Goal: Find contact information: Find contact information

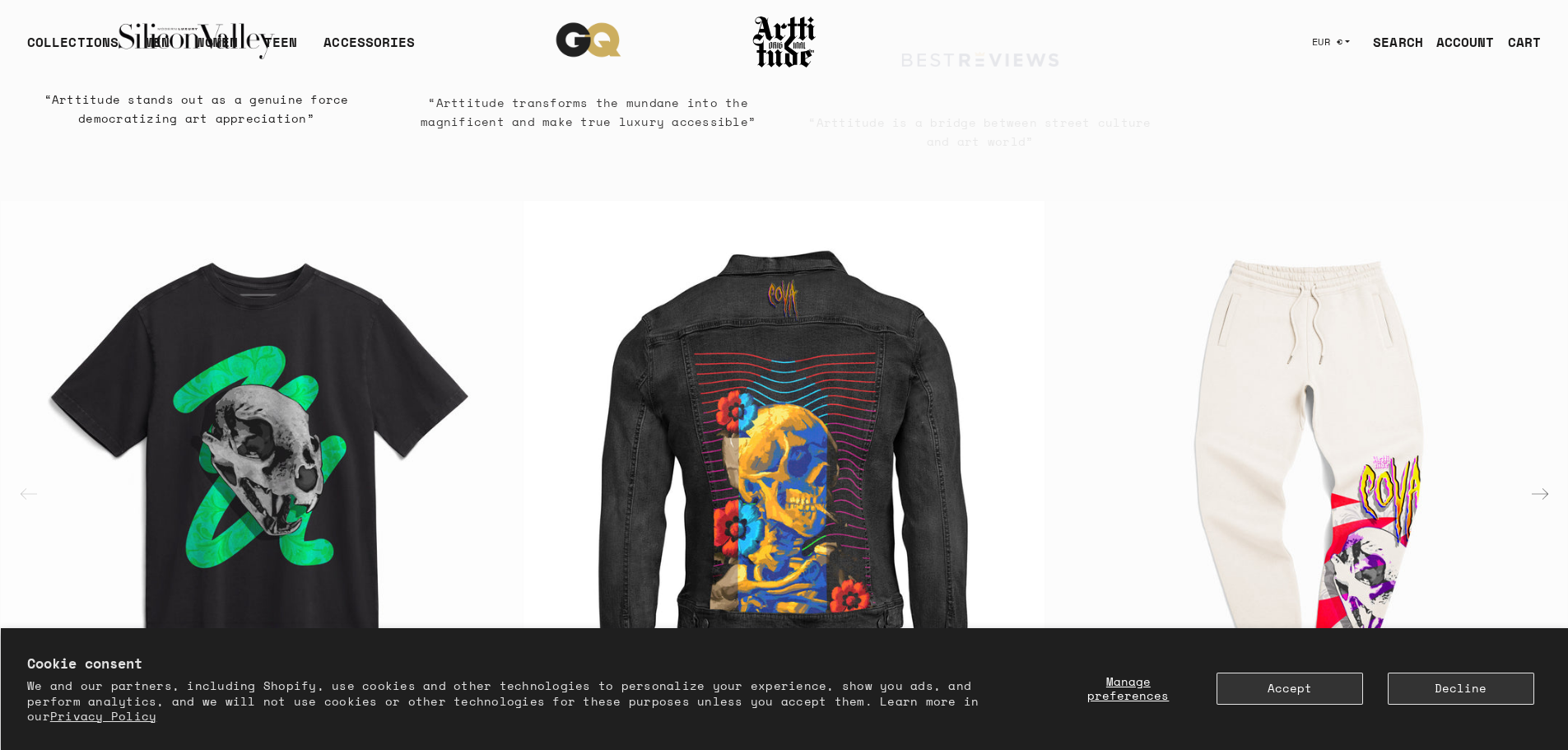
scroll to position [3239, 0]
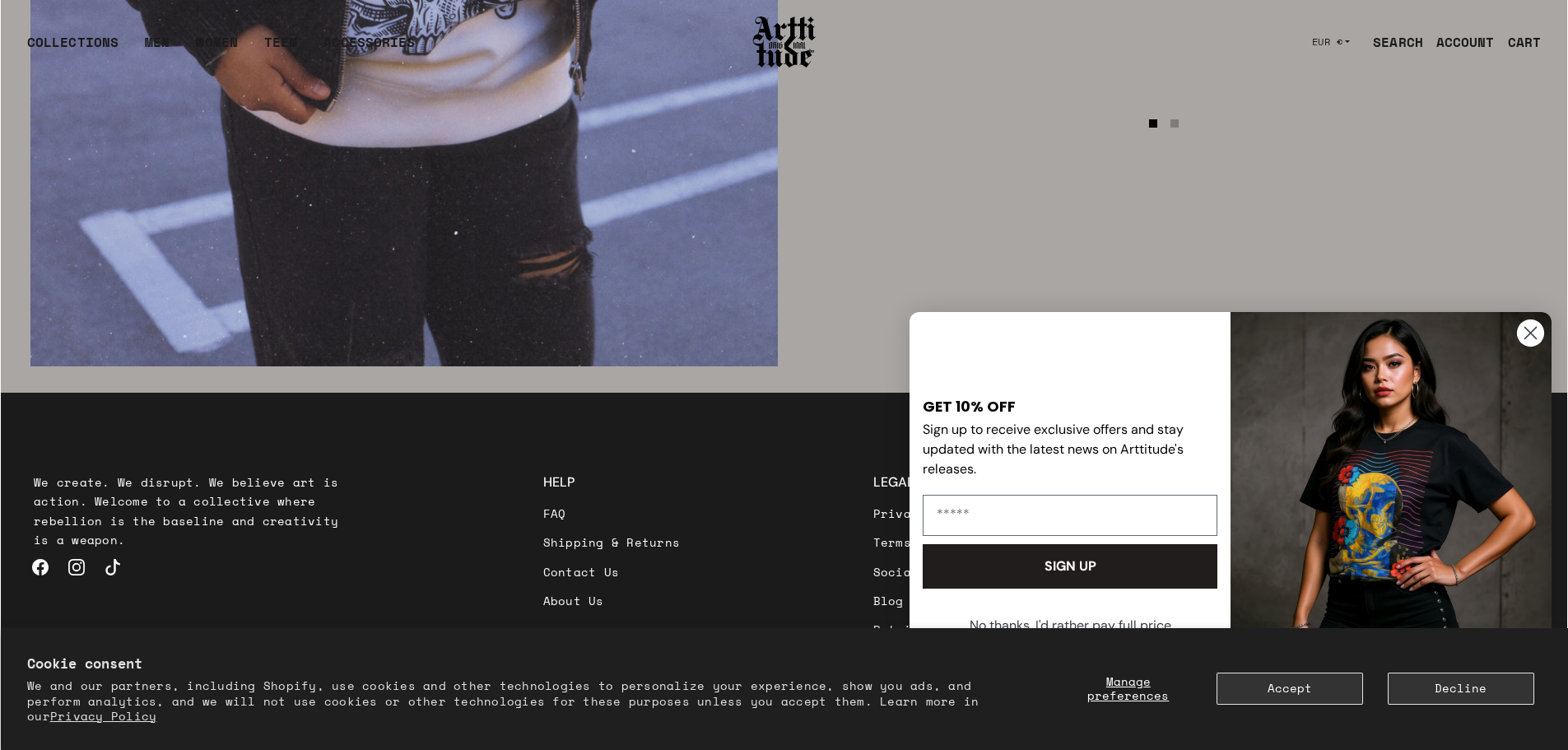
click at [1526, 337] on icon "Close dialog" at bounding box center [1530, 332] width 29 height 29
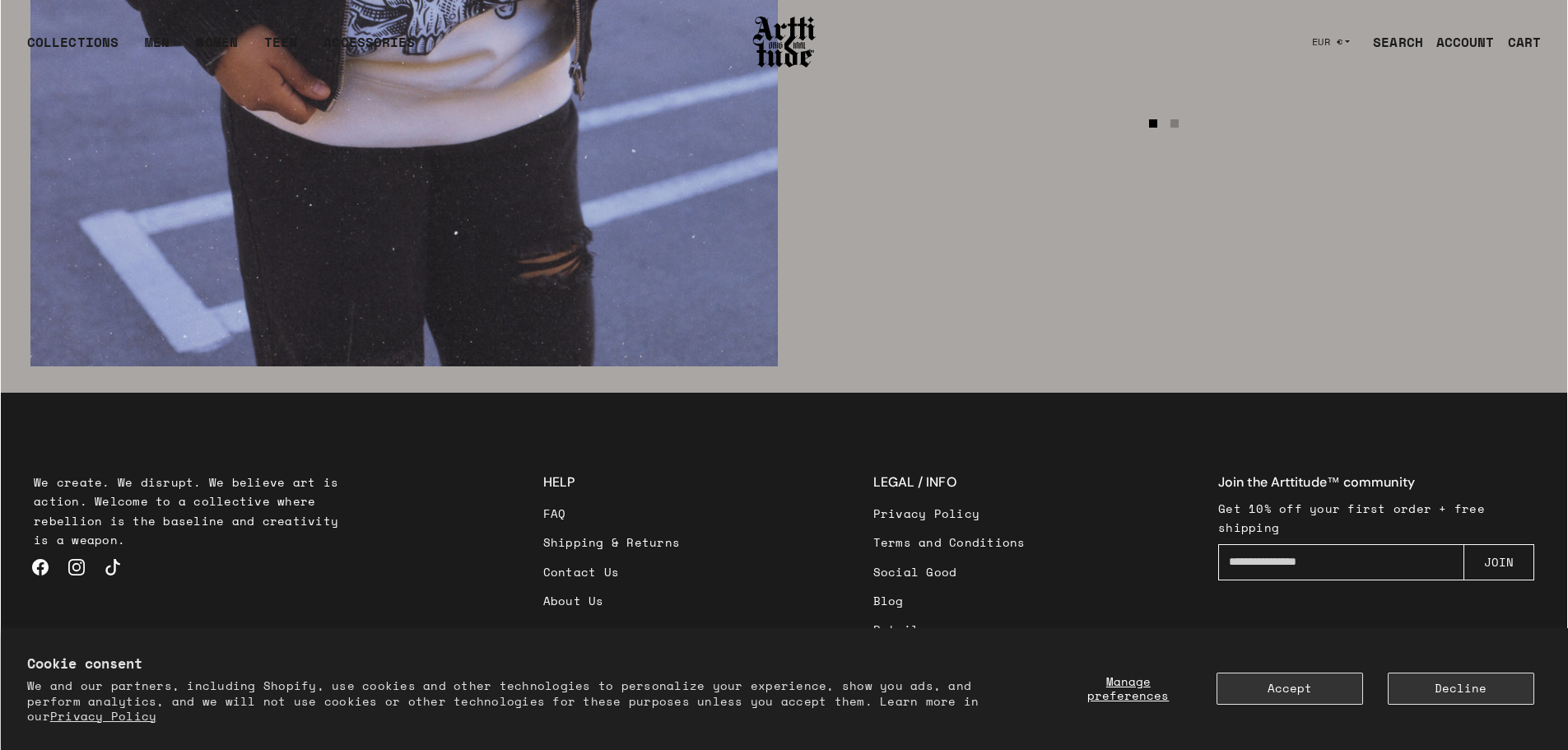
click at [1453, 709] on div "Cookie consent We and our partners, including Shopify, use cookies and other te…" at bounding box center [784, 689] width 1515 height 69
click at [1453, 695] on button "Decline" at bounding box center [1461, 688] width 147 height 32
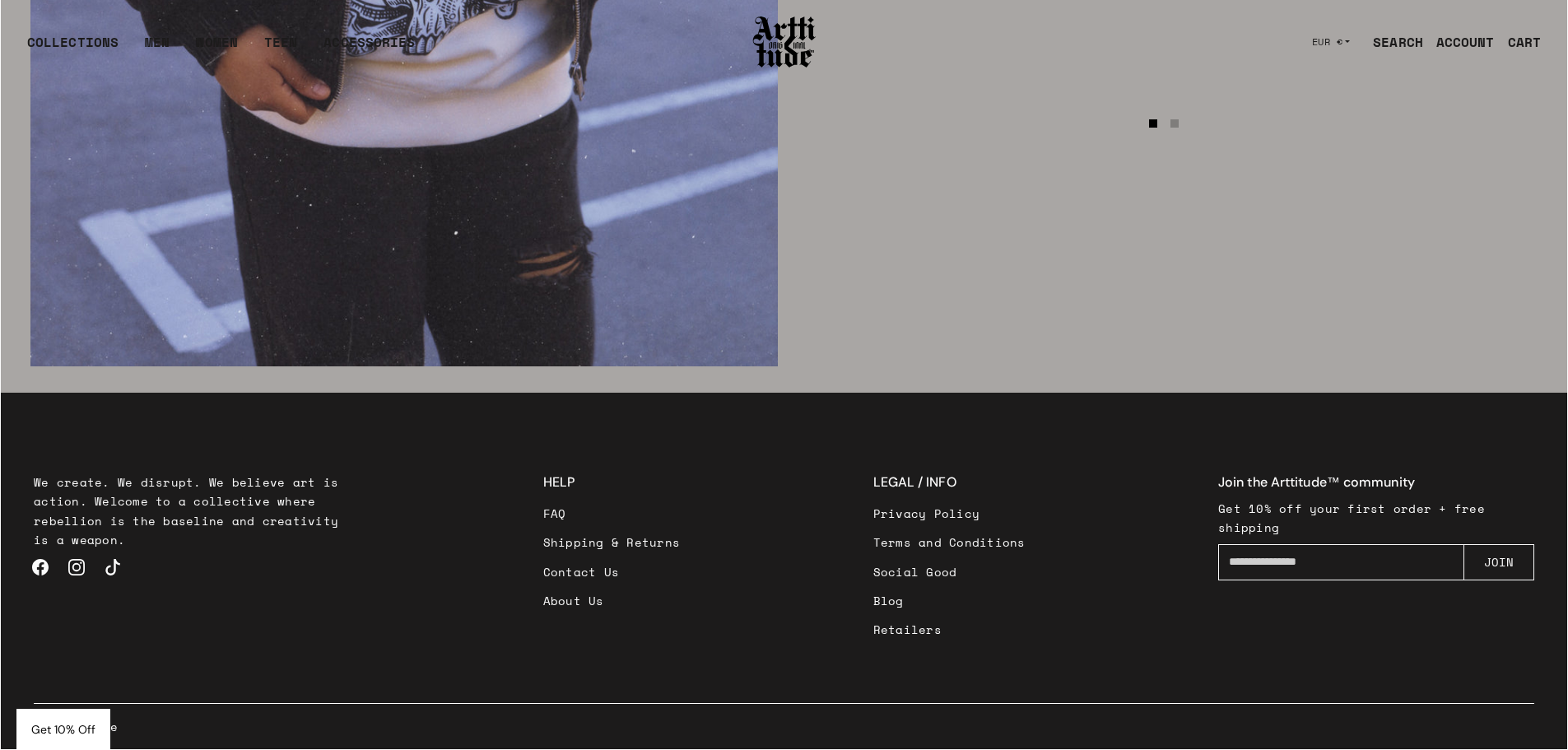
click at [576, 568] on link "Contact Us" at bounding box center [612, 571] width 138 height 29
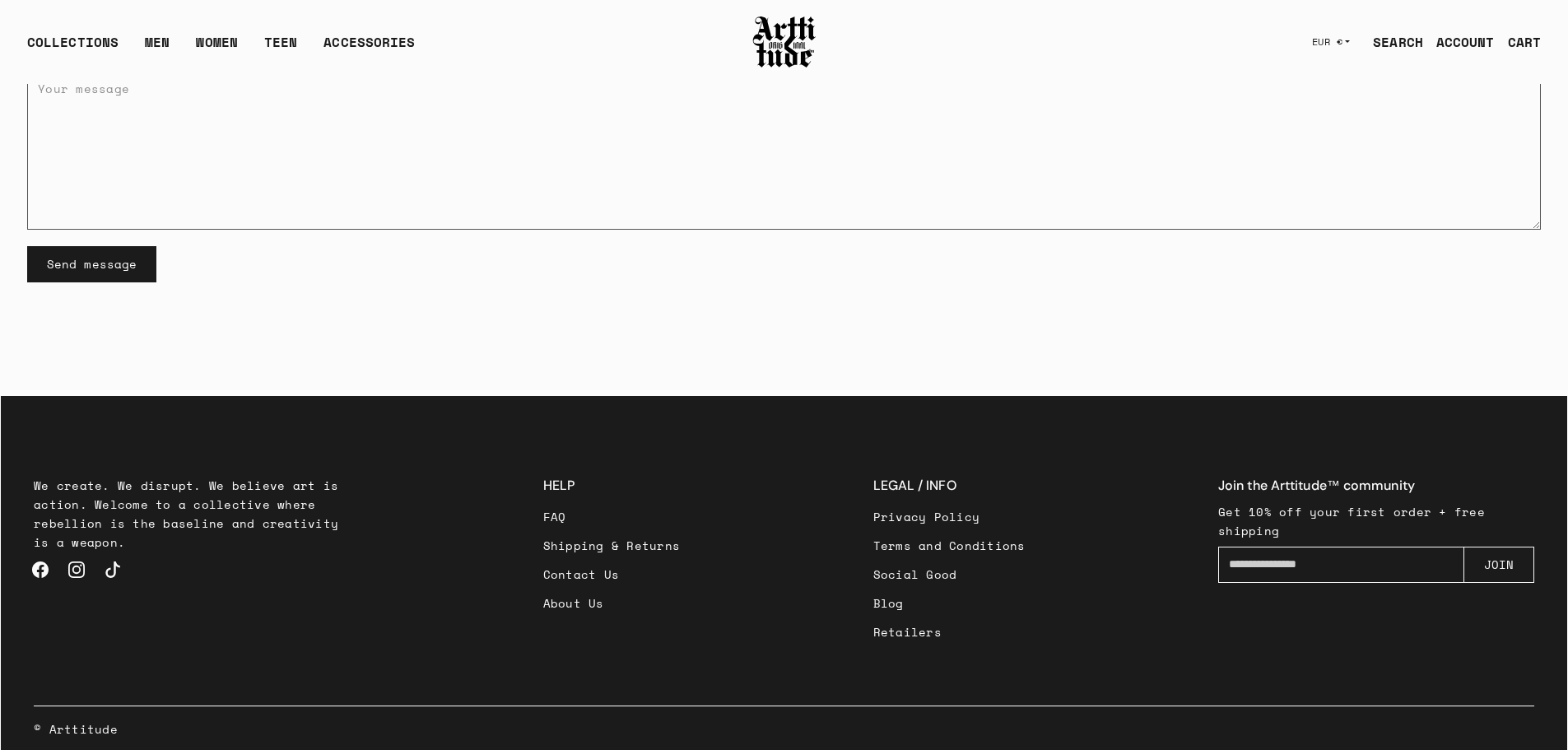
scroll to position [360, 0]
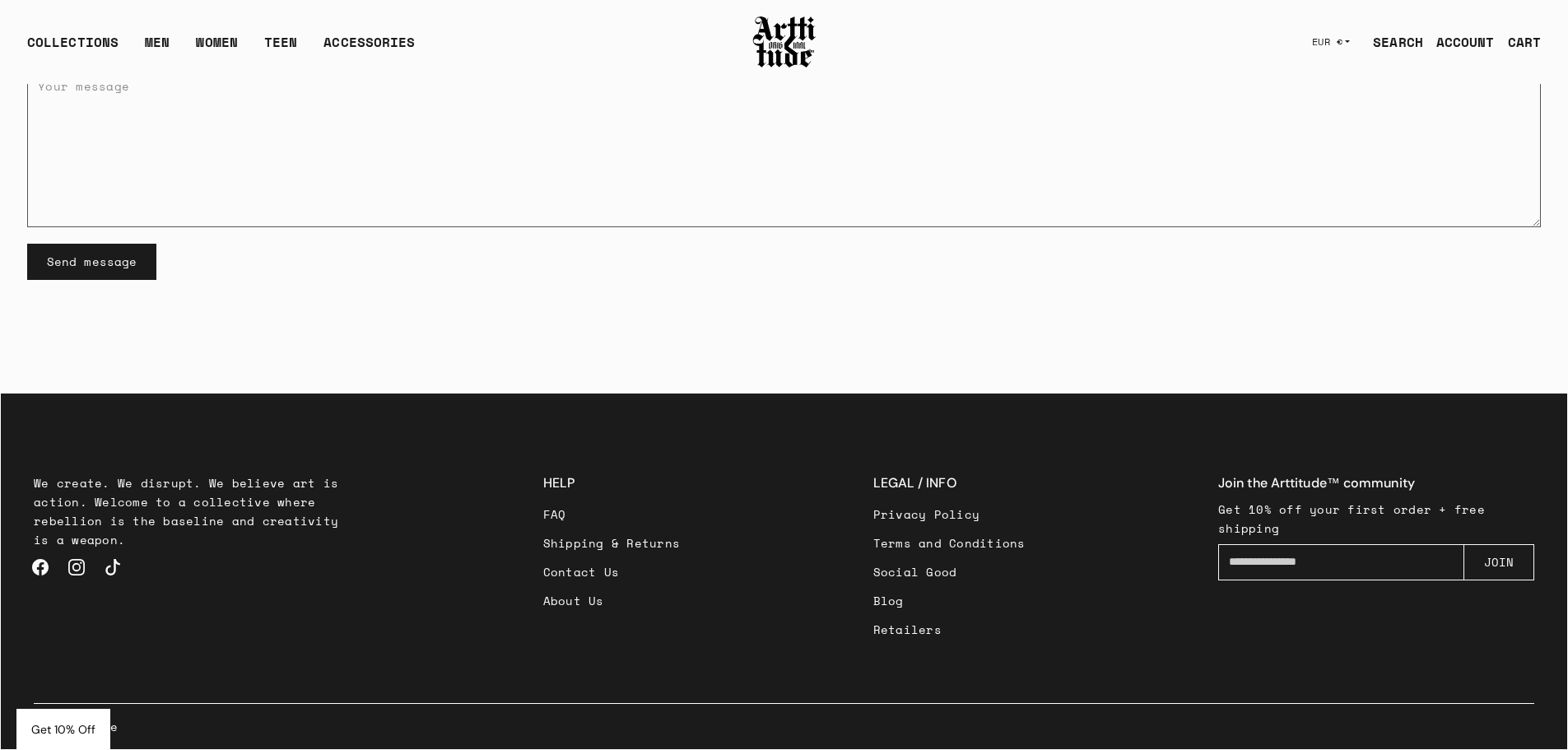
click at [940, 515] on link "Privacy Policy" at bounding box center [949, 514] width 153 height 29
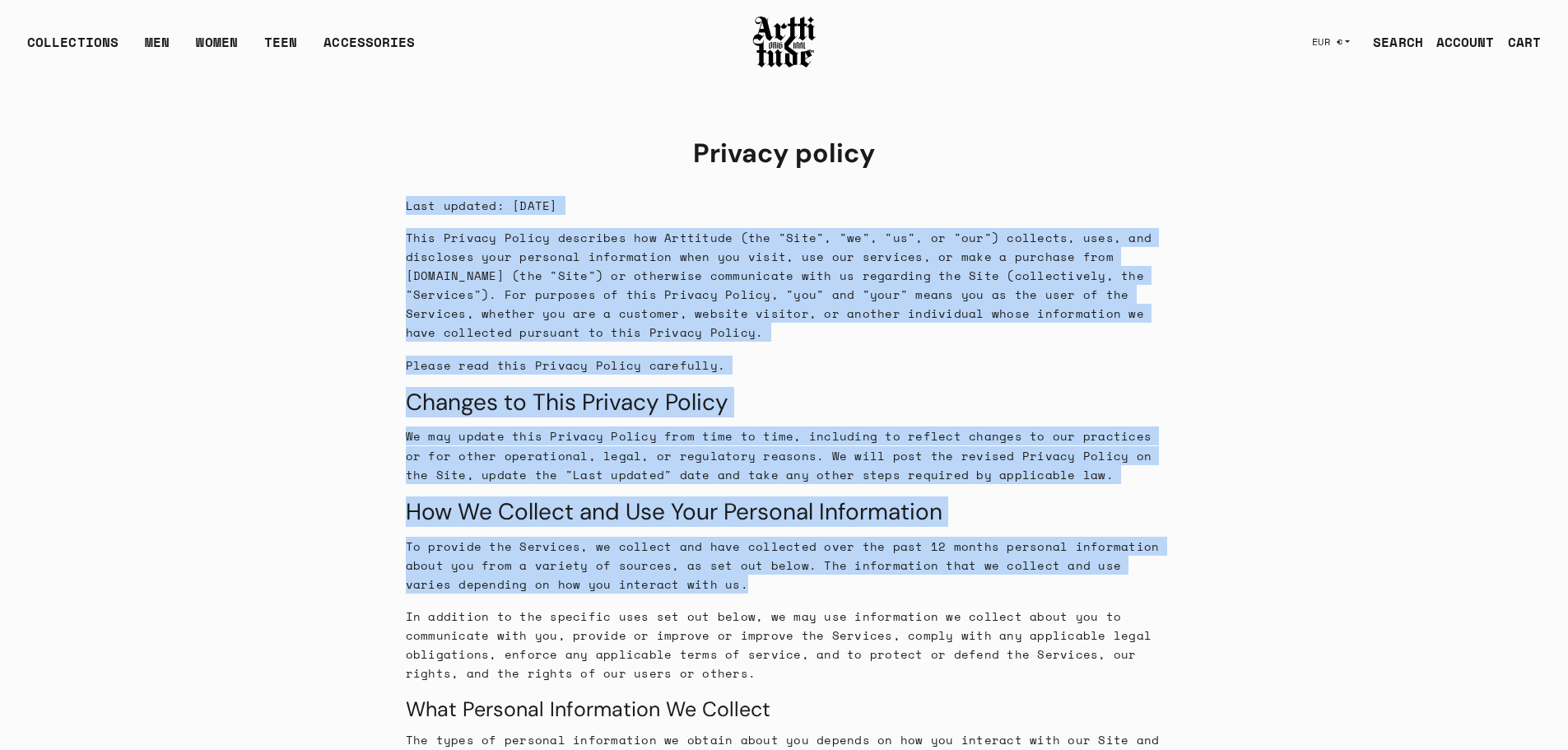
drag, startPoint x: 1579, startPoint y: 124, endPoint x: 1547, endPoint y: 552, distance: 429.2
drag, startPoint x: 1447, startPoint y: 479, endPoint x: 1556, endPoint y: 240, distance: 262.7
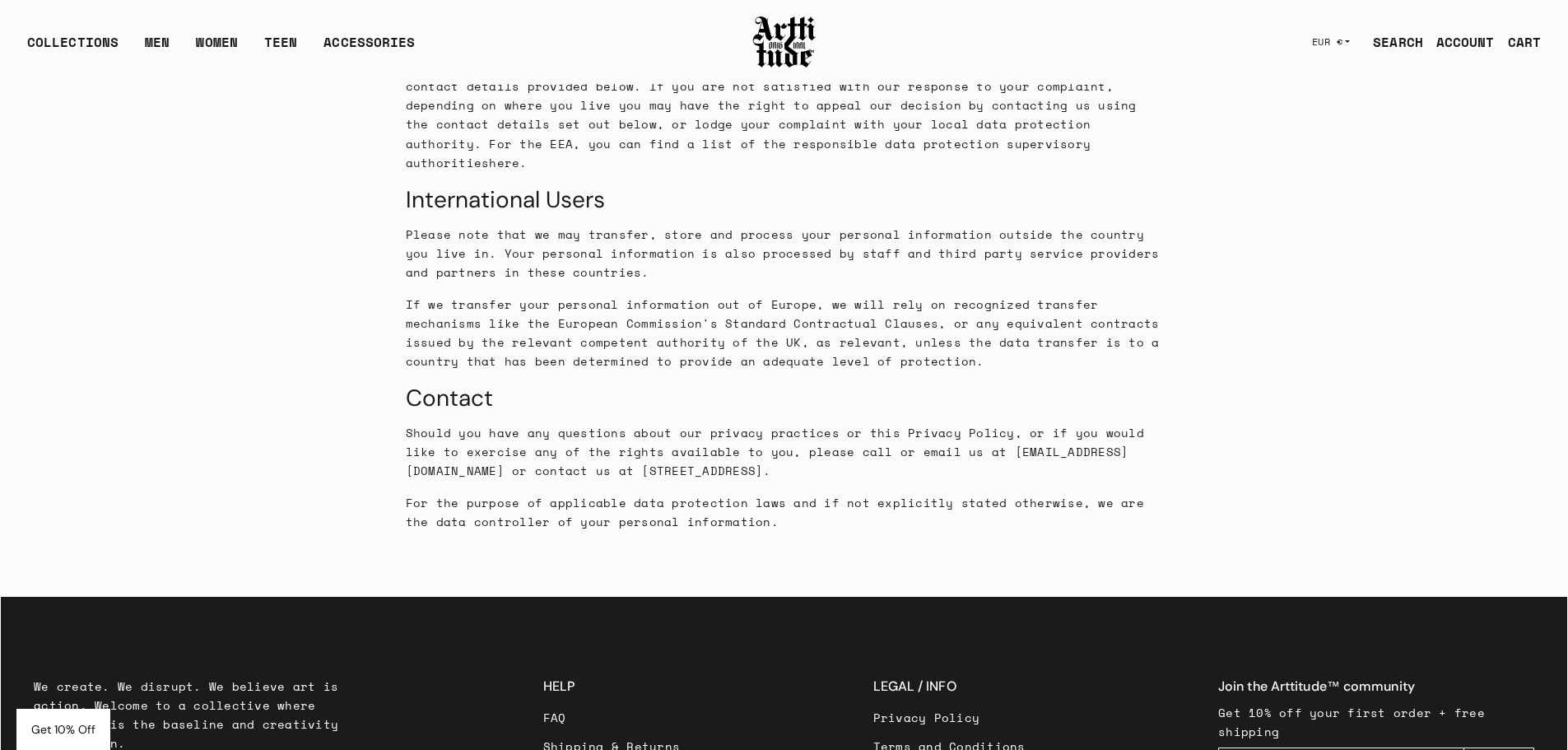
scroll to position [5477, 0]
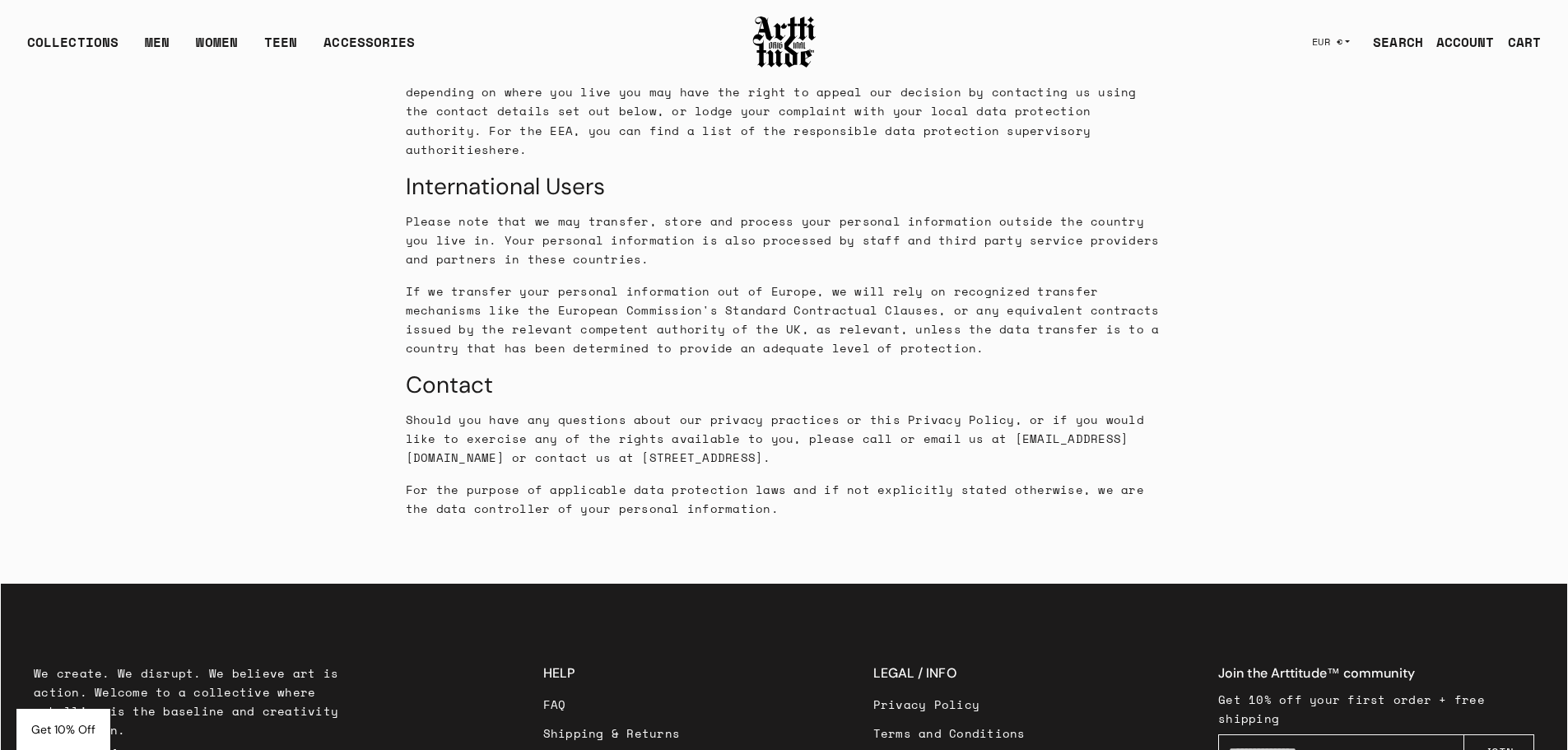
click at [934, 718] on link "Terms and Conditions" at bounding box center [949, 732] width 153 height 29
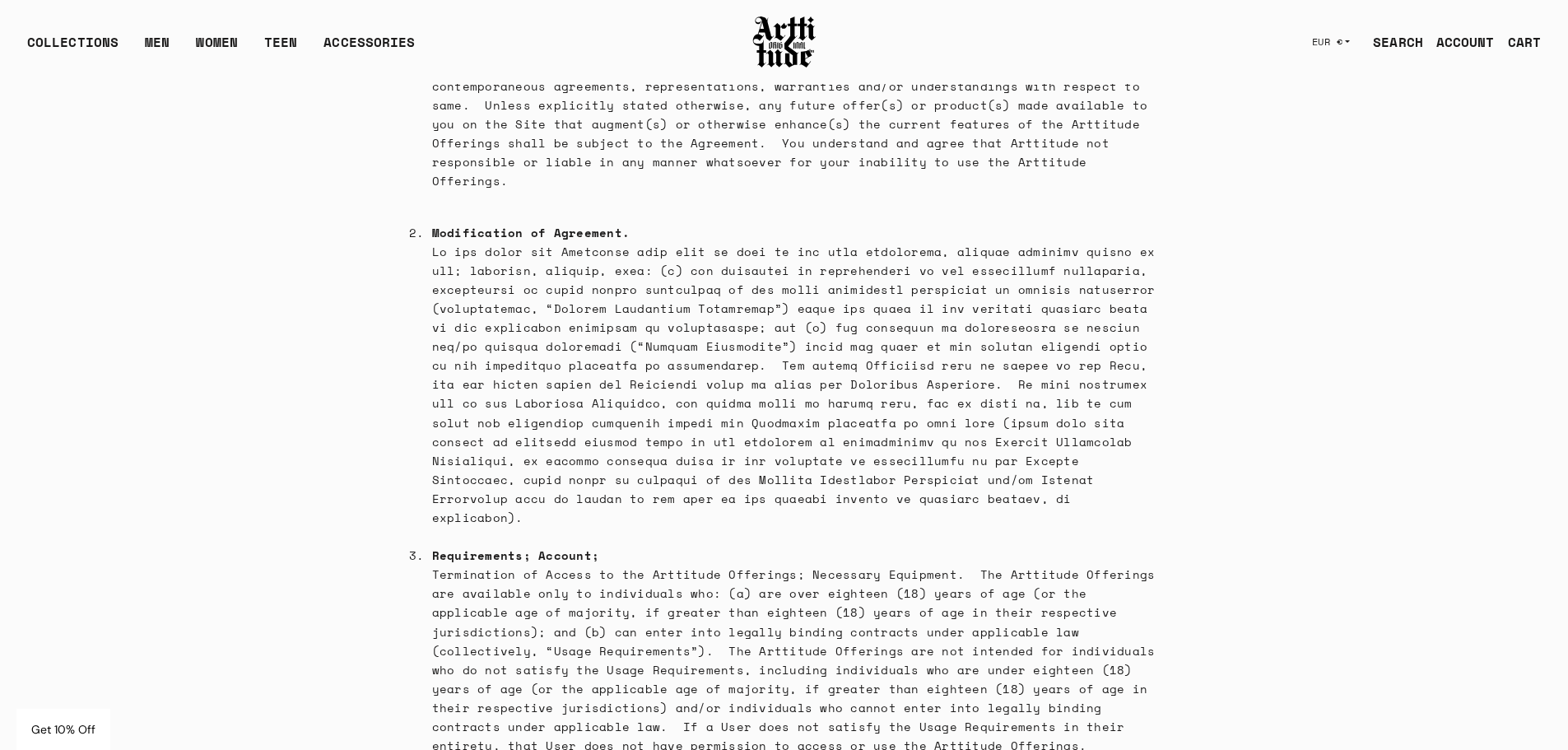
scroll to position [1312, 0]
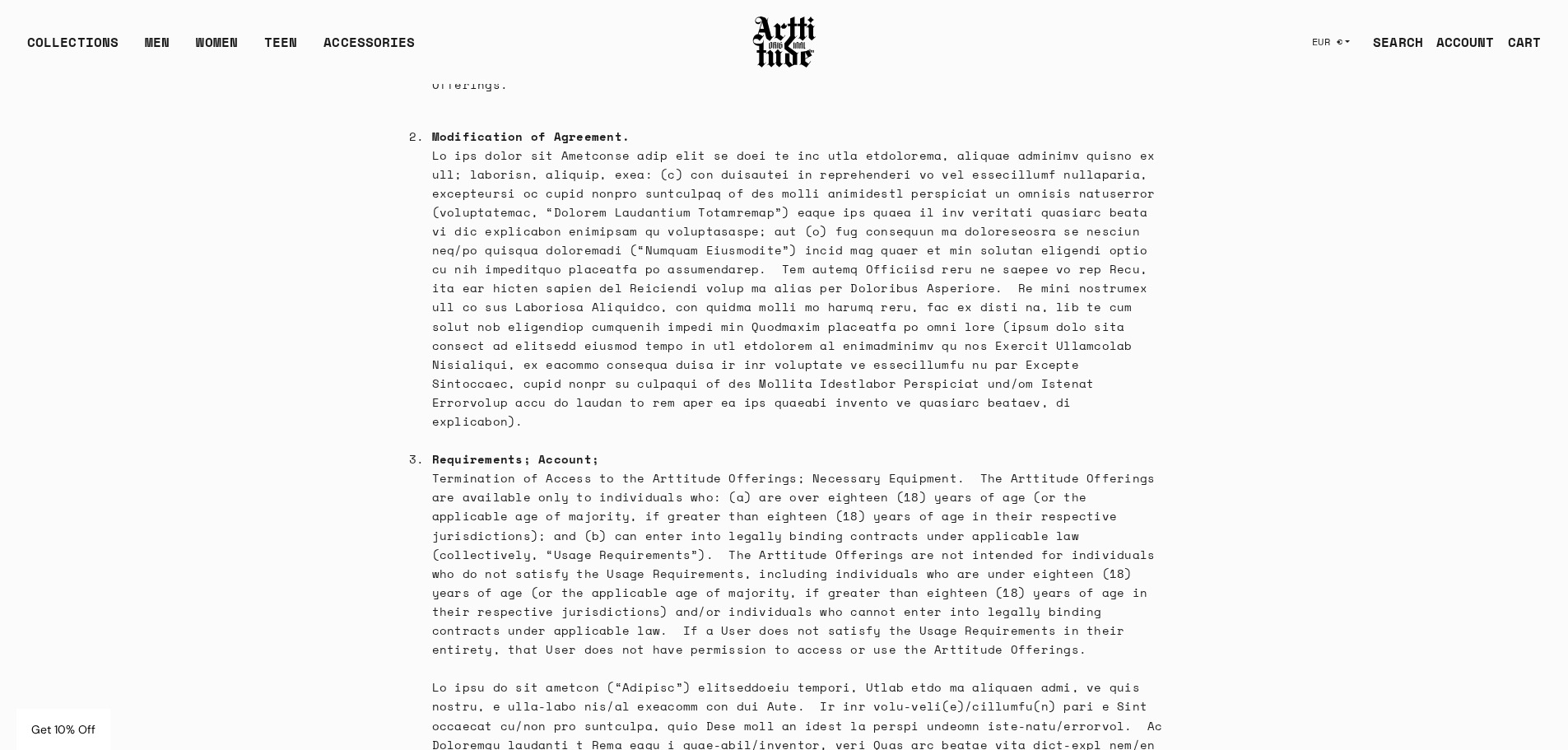
drag, startPoint x: 1567, startPoint y: 41, endPoint x: 1569, endPoint y: 760, distance: 719.0
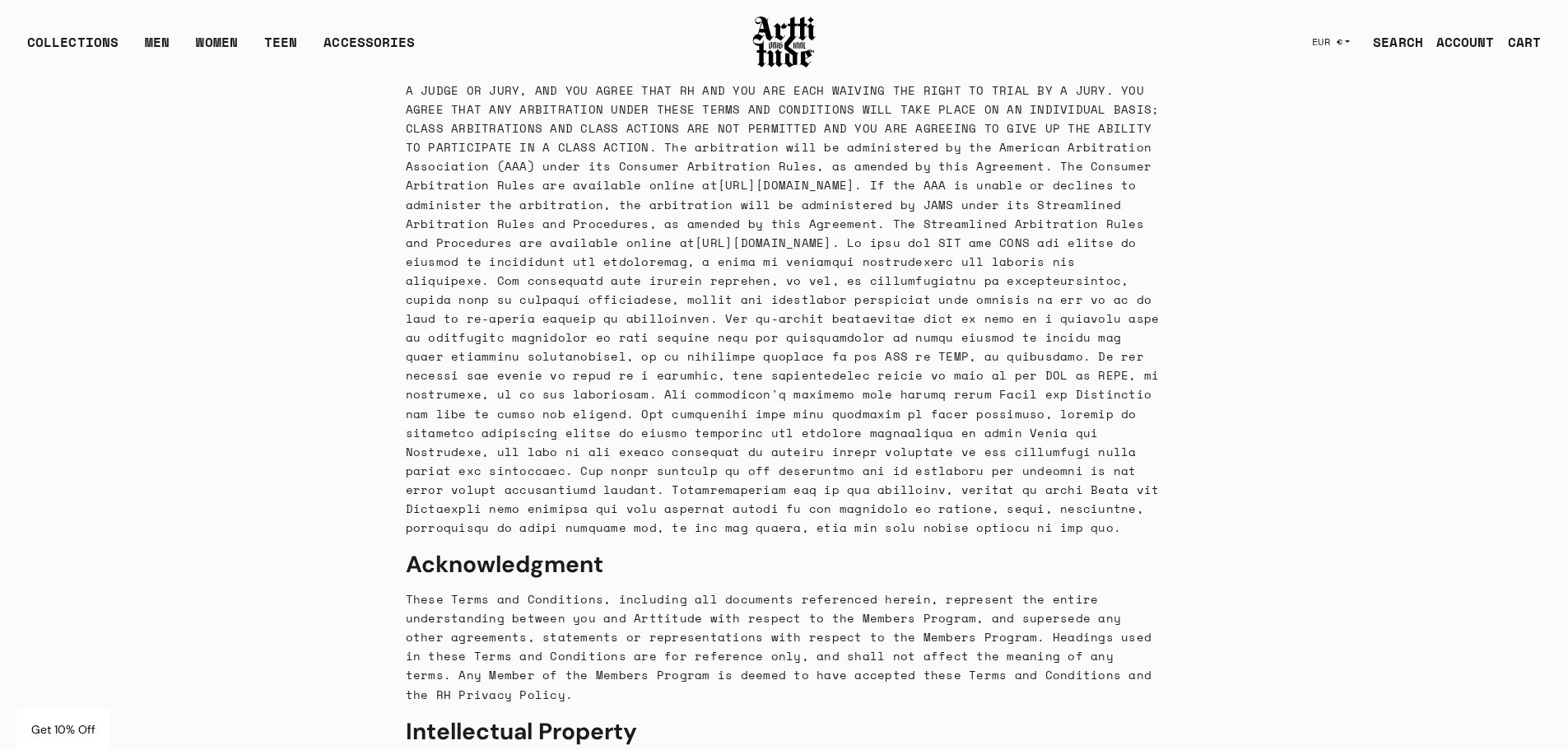
scroll to position [10643, 0]
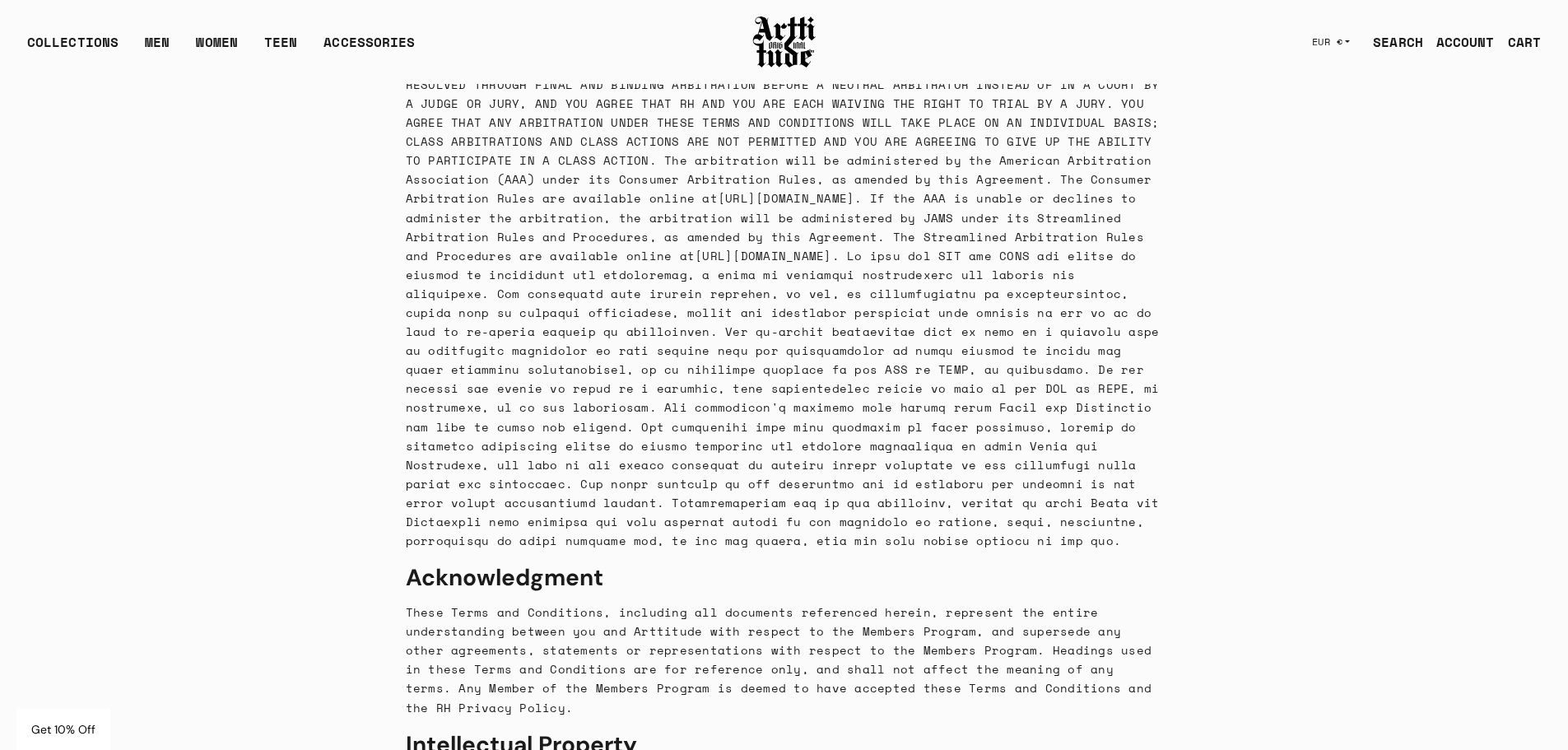
drag, startPoint x: 558, startPoint y: 456, endPoint x: 396, endPoint y: 452, distance: 162.0
copy p "[EMAIL_ADDRESS][DOMAIN_NAME]"
